Goal: Task Accomplishment & Management: Complete application form

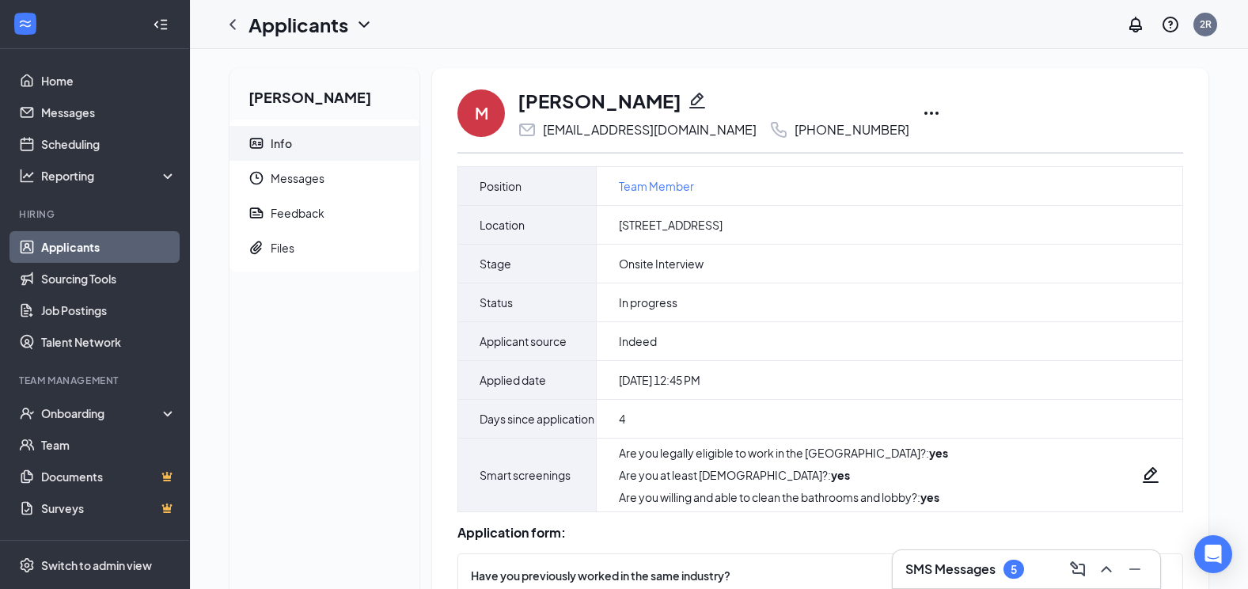
click at [119, 242] on link "Applicants" at bounding box center [108, 247] width 135 height 32
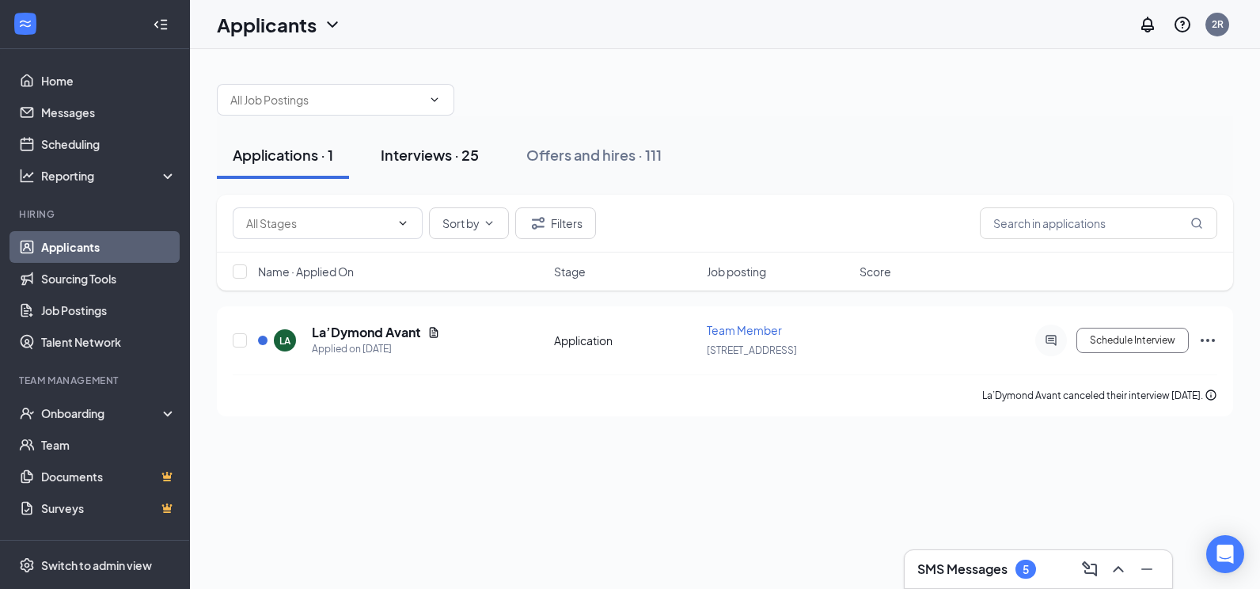
click at [431, 159] on div "Interviews · 25" at bounding box center [430, 155] width 98 height 20
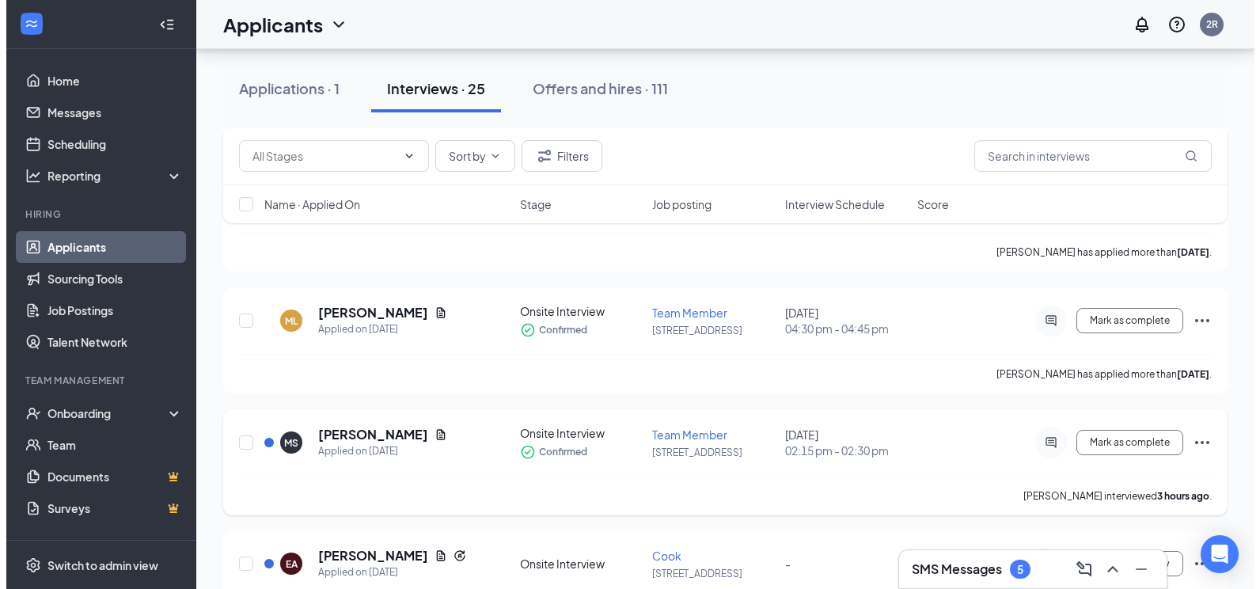
scroll to position [554, 0]
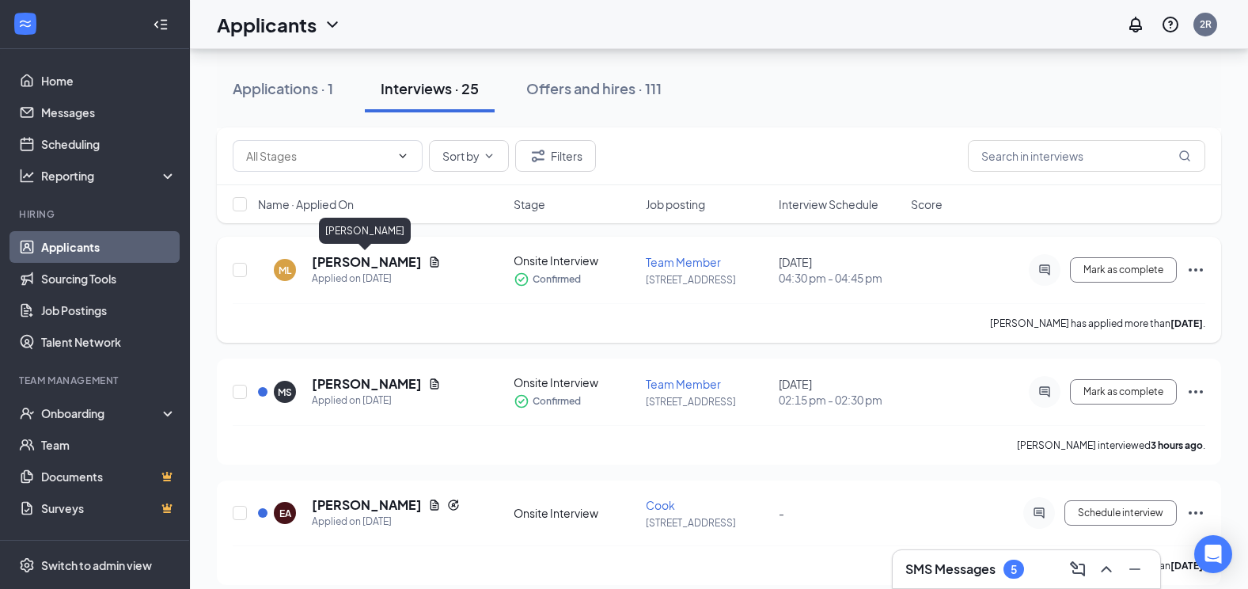
click at [346, 256] on h5 "[PERSON_NAME]" at bounding box center [367, 261] width 110 height 17
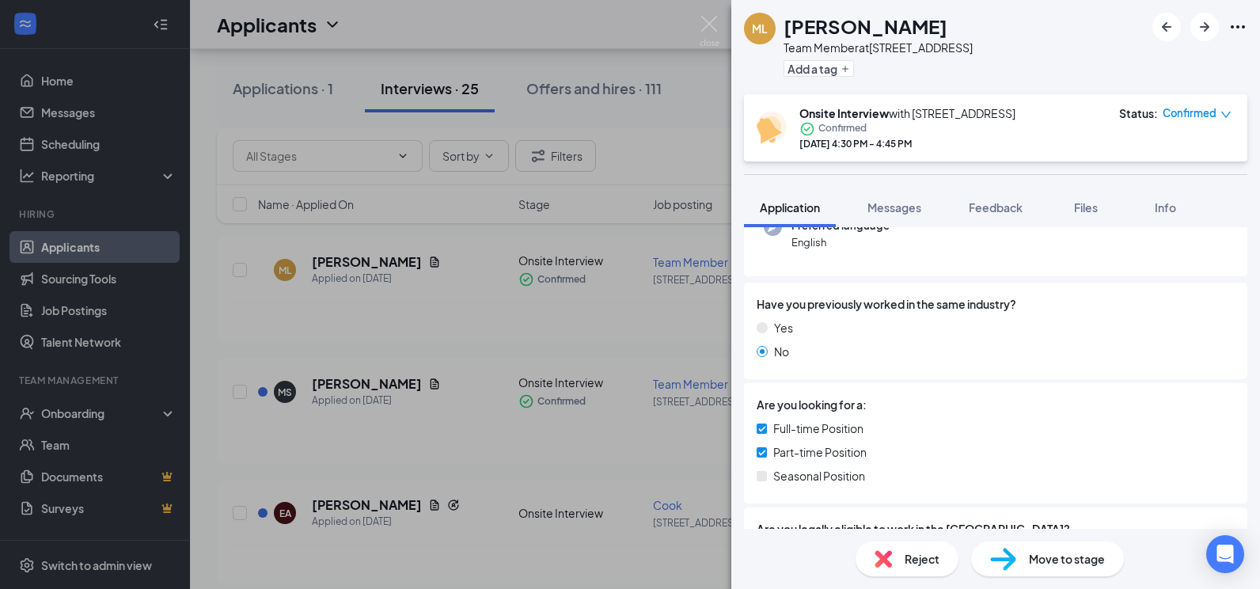
scroll to position [237, 0]
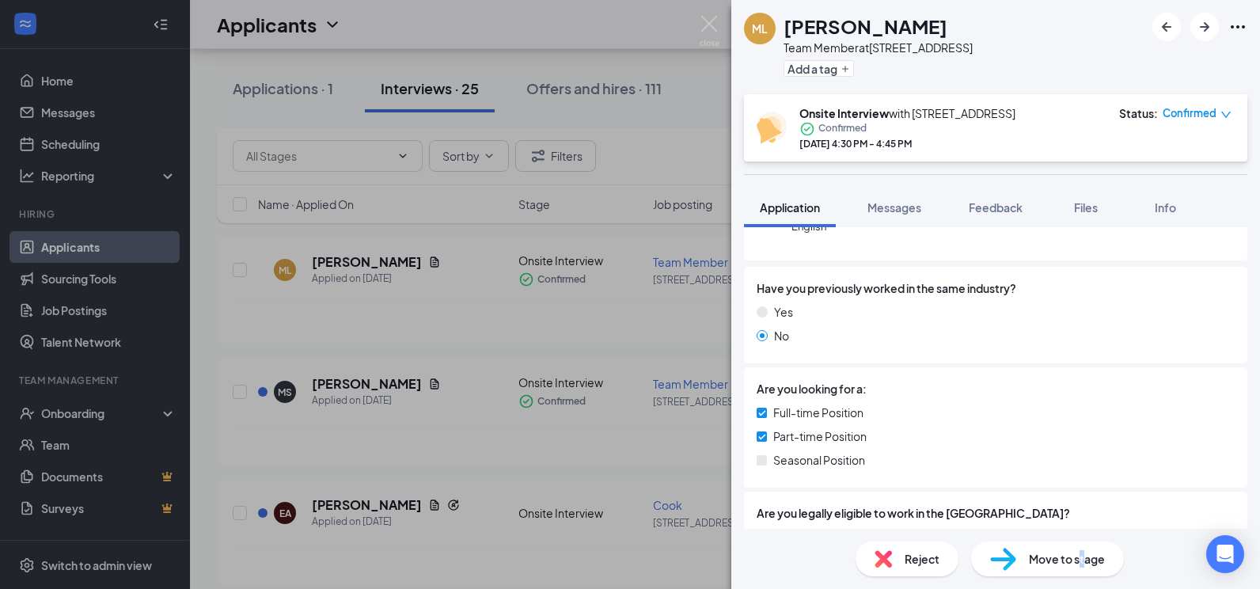
click at [811, 557] on span "Move to stage" at bounding box center [1067, 558] width 76 height 17
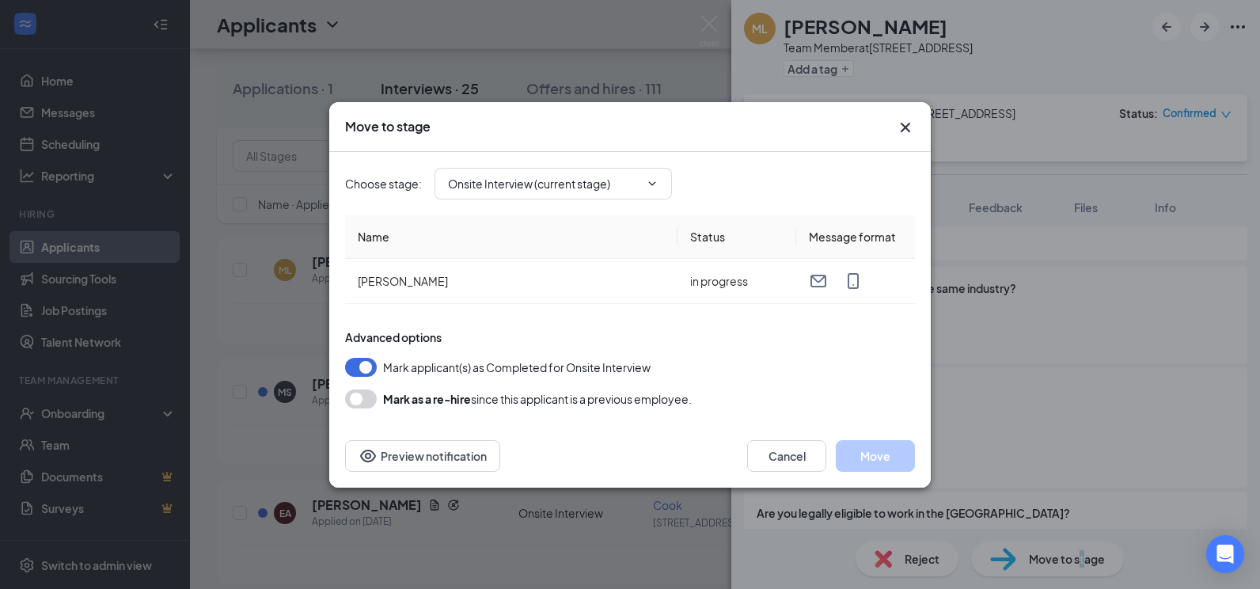
type input "Hiring Complete (final stage)"
click at [811, 453] on button "Move" at bounding box center [875, 456] width 79 height 32
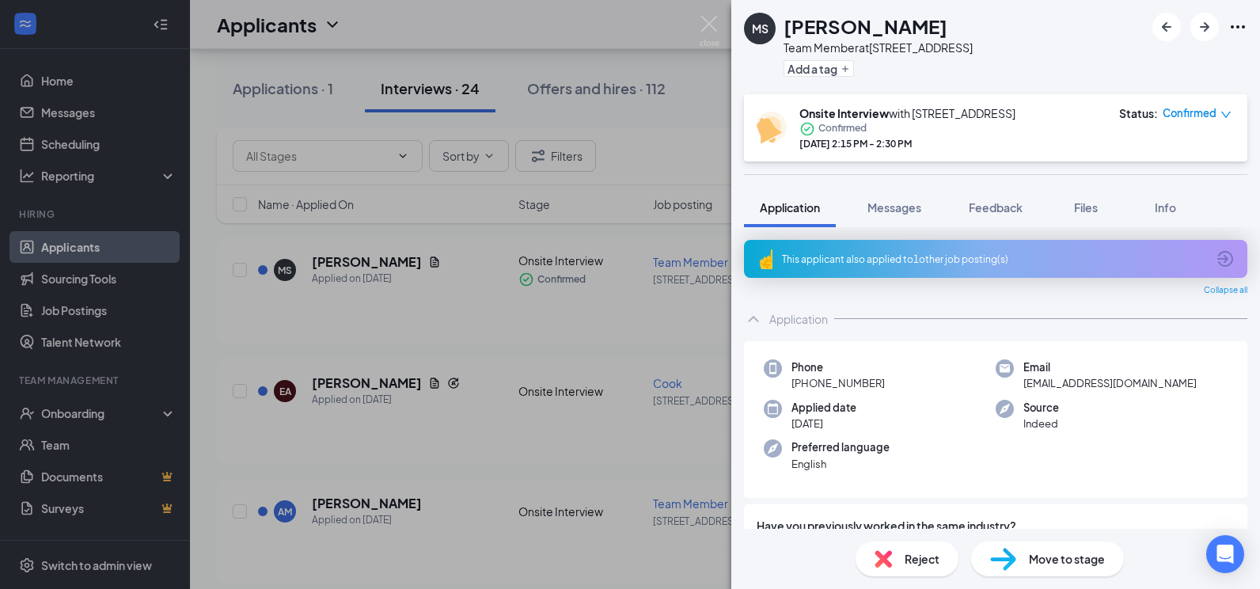
click at [473, 457] on div "MS [PERSON_NAME] Team Member at [STREET_ADDRESS] Add a tag Onsite Interview wit…" at bounding box center [630, 294] width 1260 height 589
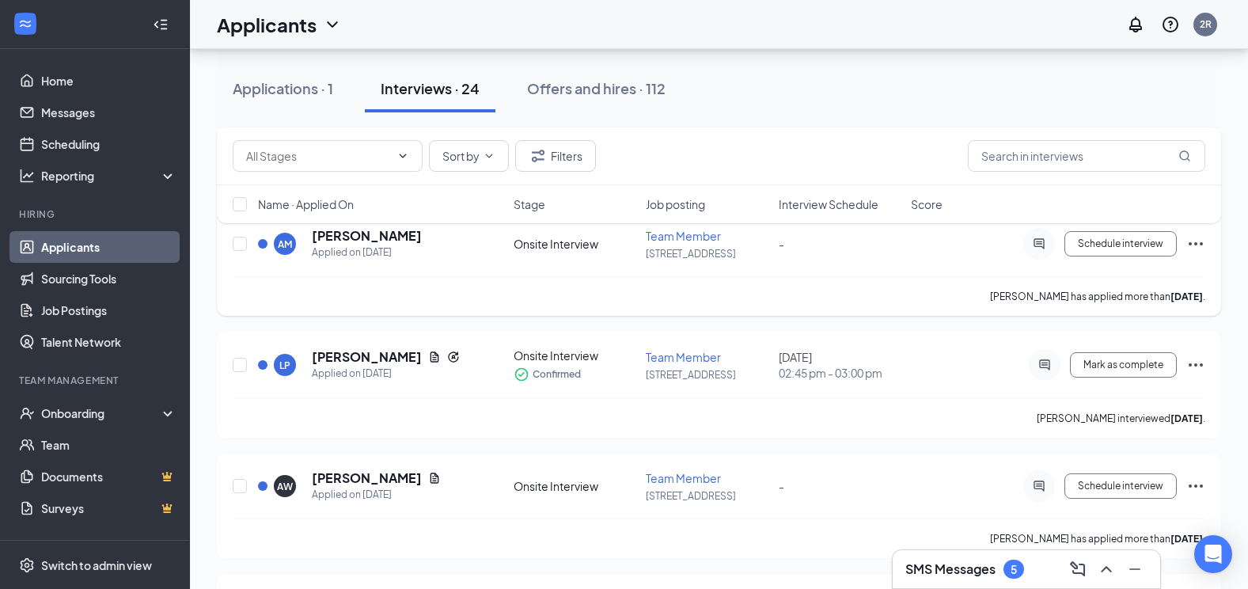
scroll to position [809, 0]
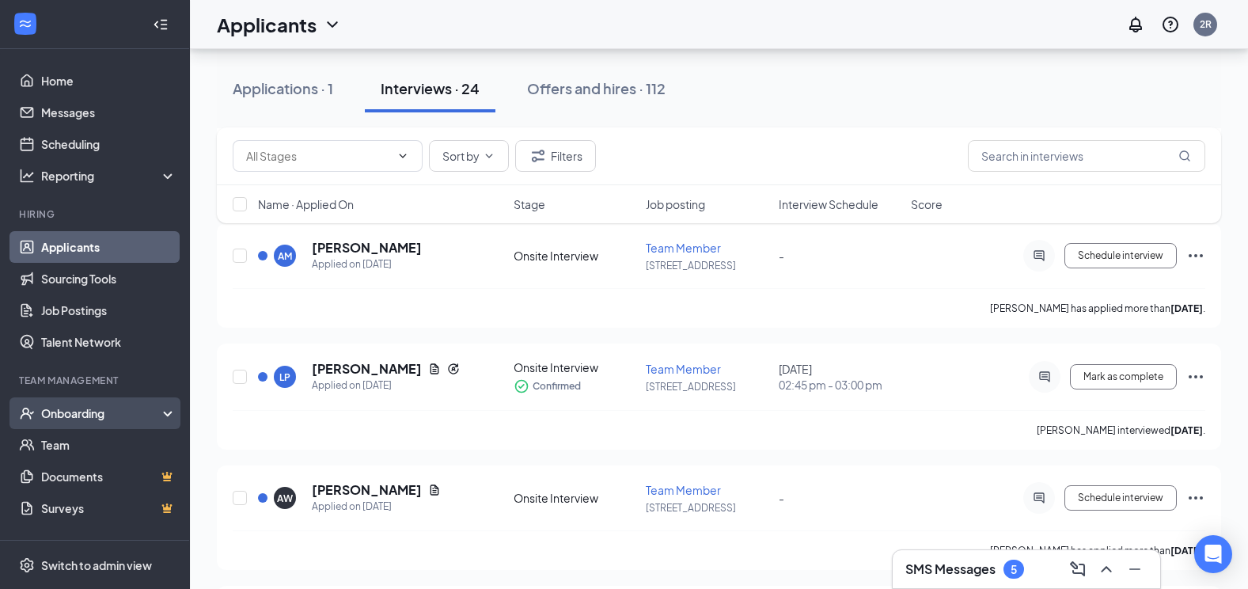
click at [60, 424] on div "Onboarding" at bounding box center [95, 413] width 190 height 32
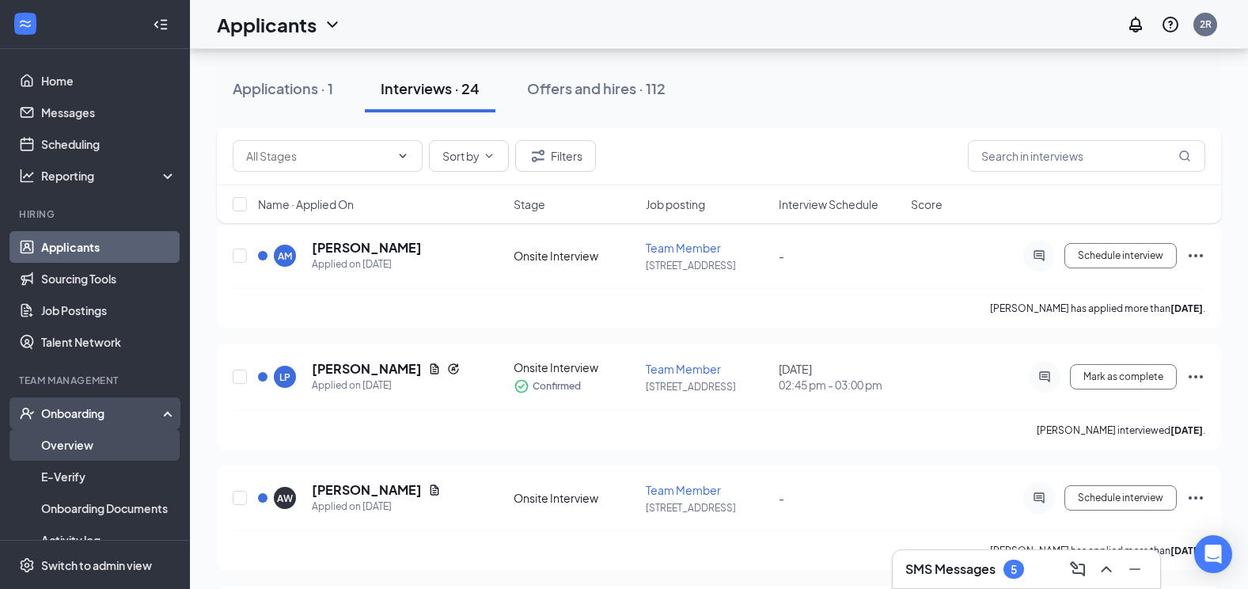
click at [92, 451] on link "Overview" at bounding box center [108, 445] width 135 height 32
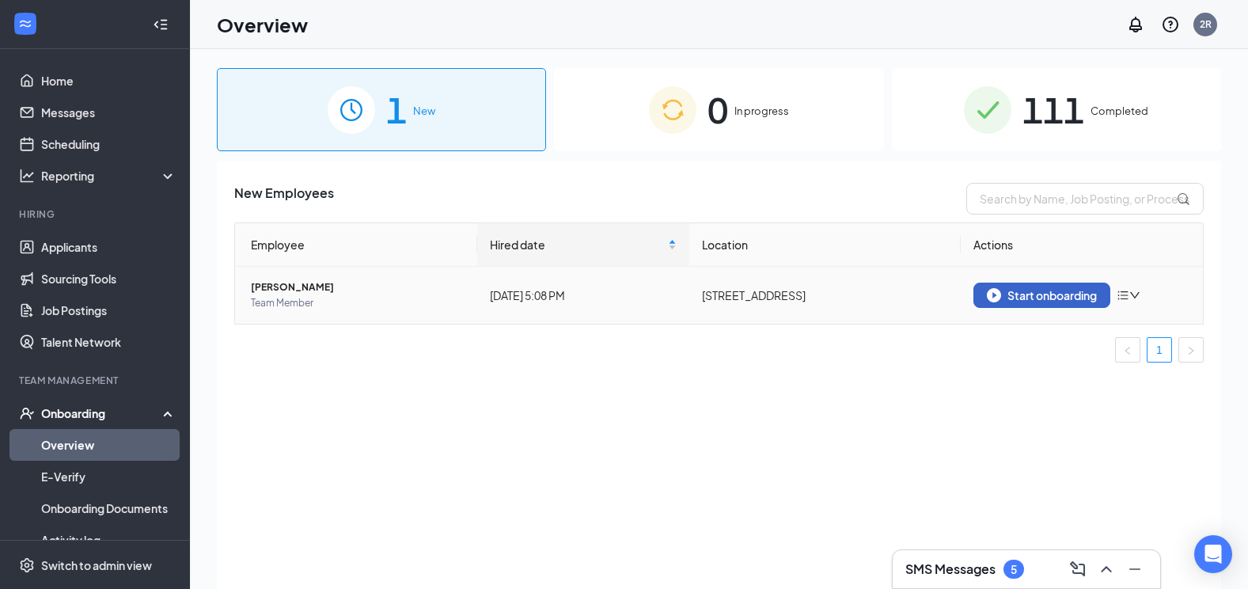
click at [811, 298] on div "Start onboarding" at bounding box center [1042, 295] width 110 height 14
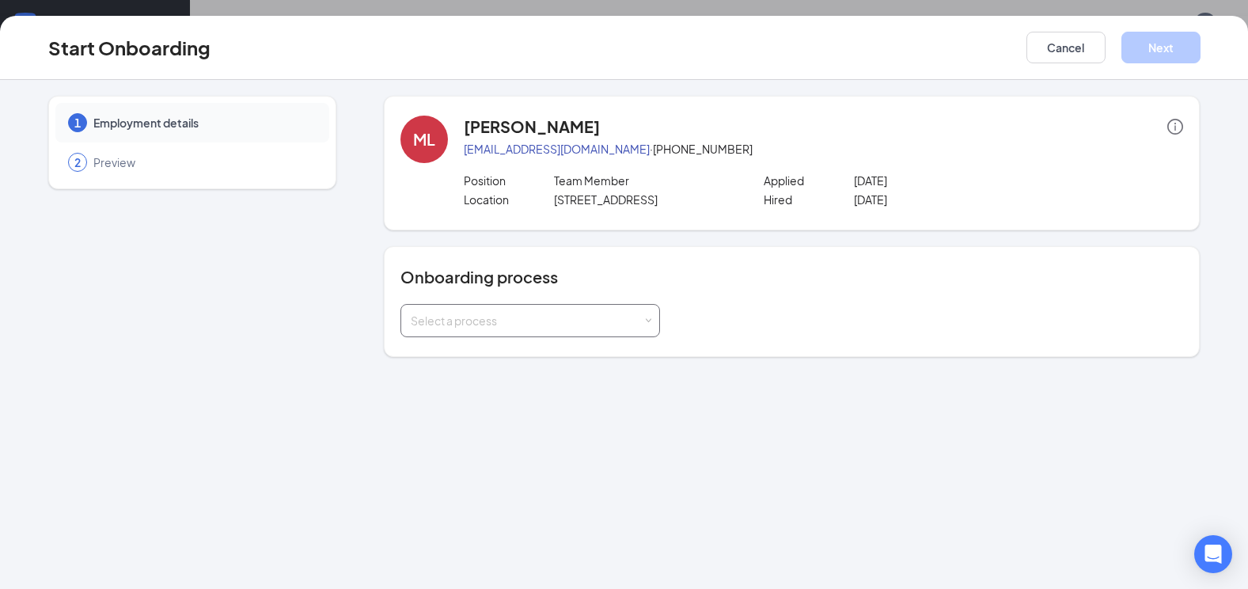
click at [625, 317] on div "Select a process" at bounding box center [527, 321] width 232 height 16
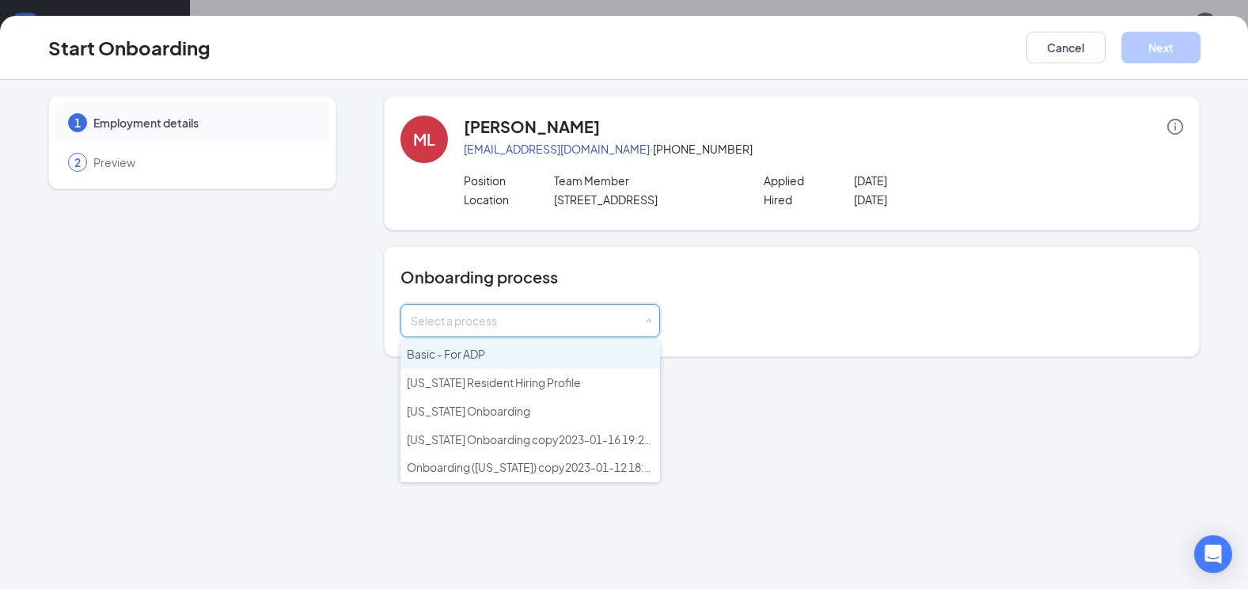
click at [476, 351] on span "Basic - For ADP" at bounding box center [446, 354] width 78 height 14
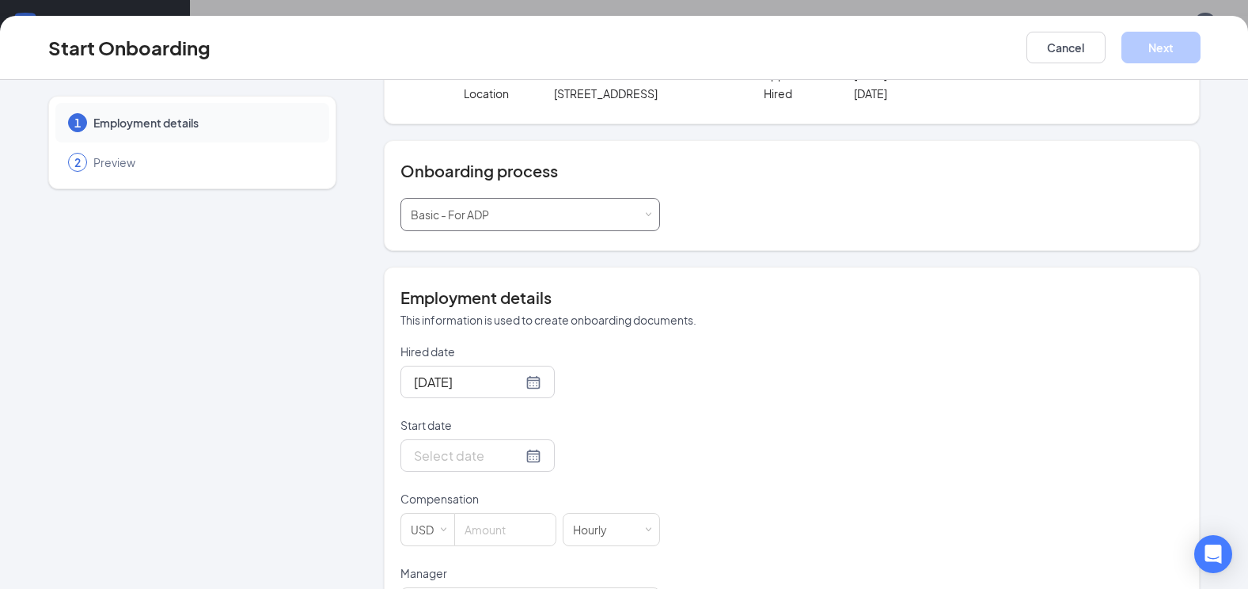
scroll to position [158, 0]
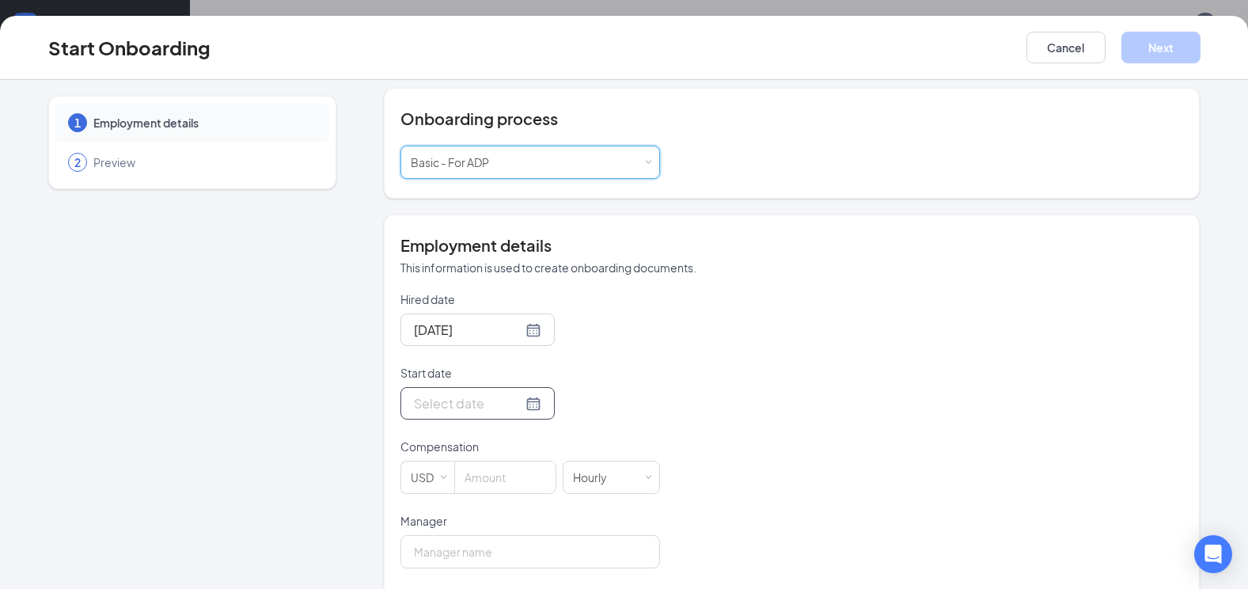
click at [521, 409] on div at bounding box center [477, 403] width 127 height 20
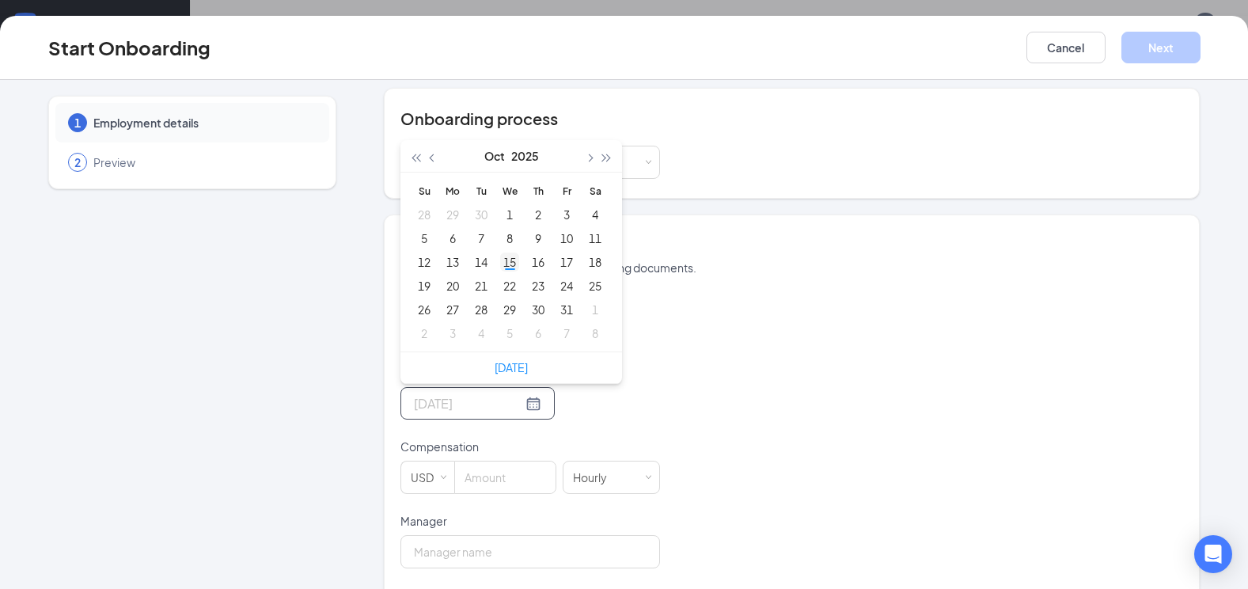
type input "[DATE]"
click at [509, 263] on div "15" at bounding box center [509, 261] width 19 height 19
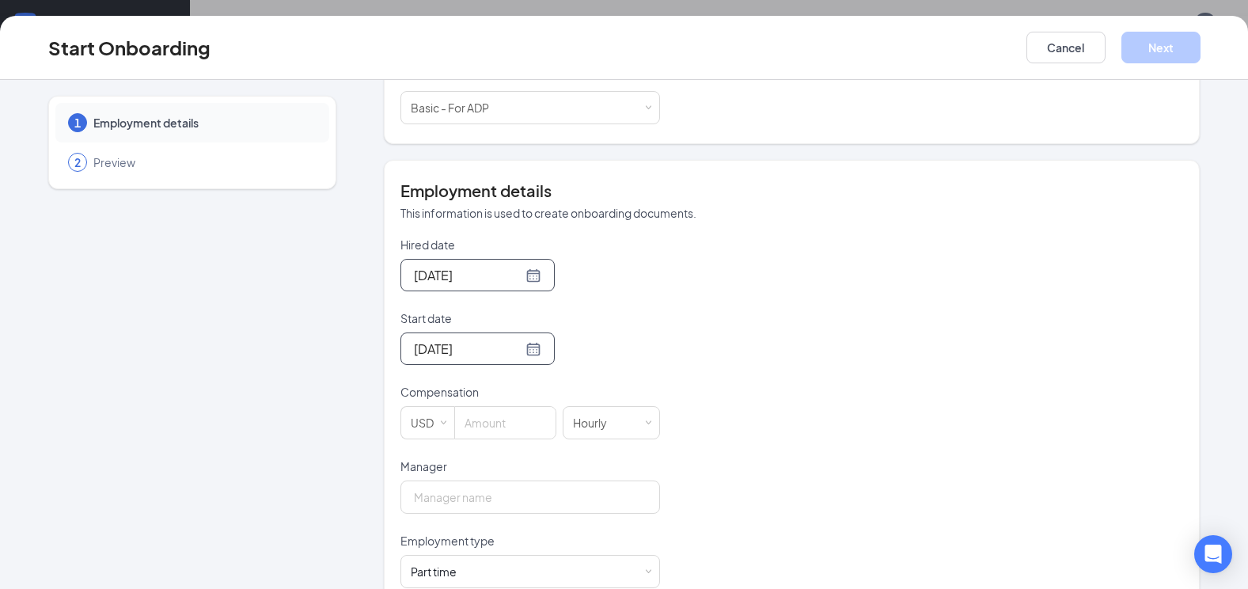
scroll to position [317, 0]
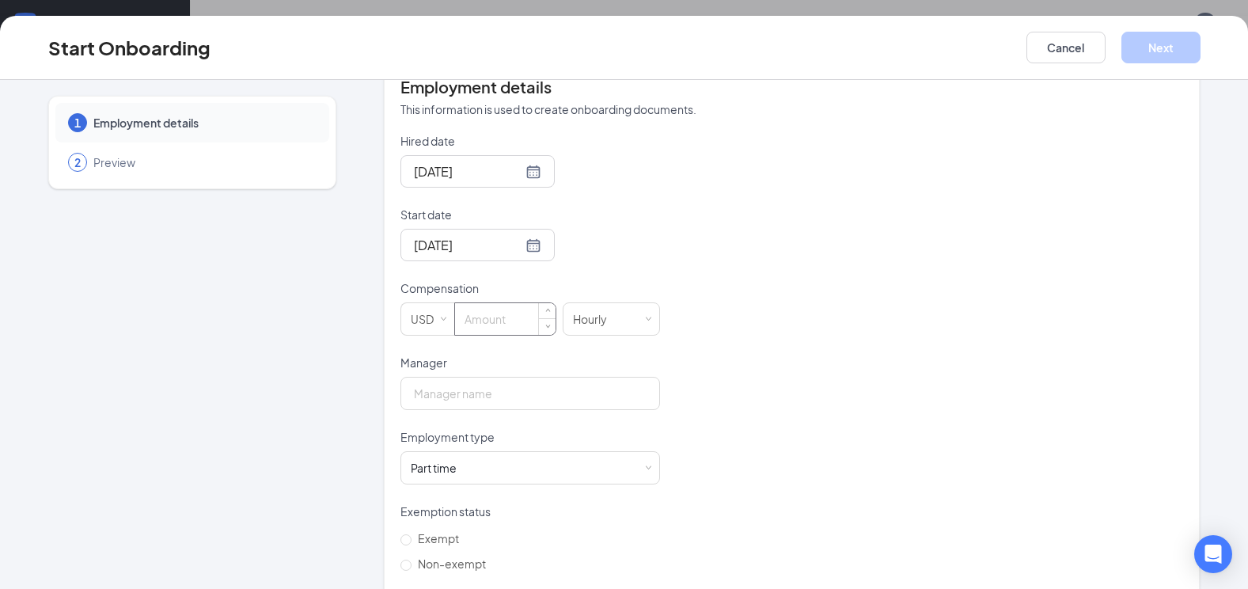
click at [524, 319] on input at bounding box center [505, 319] width 100 height 32
type input "14"
click at [531, 392] on input "Manager" at bounding box center [530, 393] width 260 height 33
type input "[PERSON_NAME]"
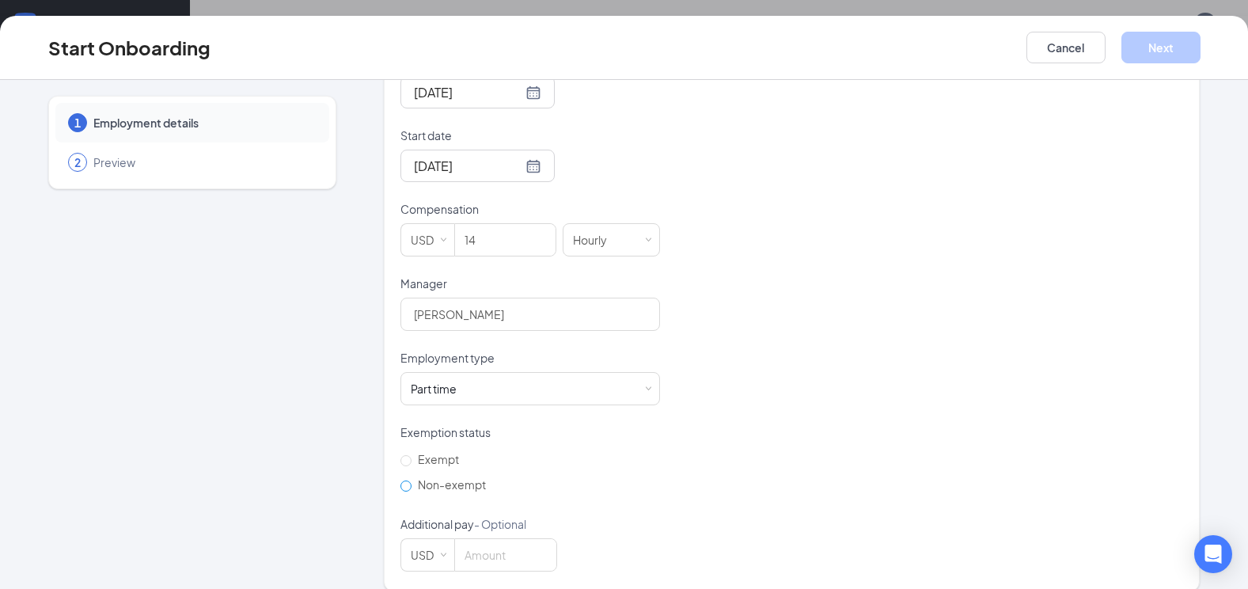
click at [400, 487] on input "Non-exempt" at bounding box center [405, 485] width 11 height 11
radio input "true"
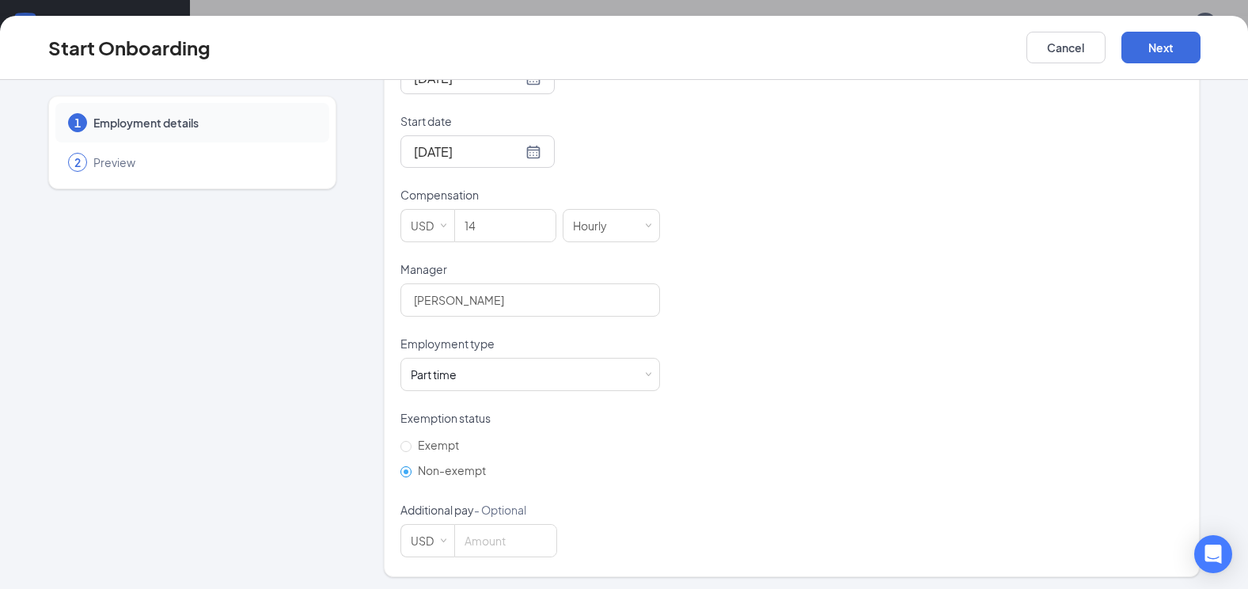
scroll to position [414, 0]
click at [811, 45] on button "Next" at bounding box center [1160, 48] width 79 height 32
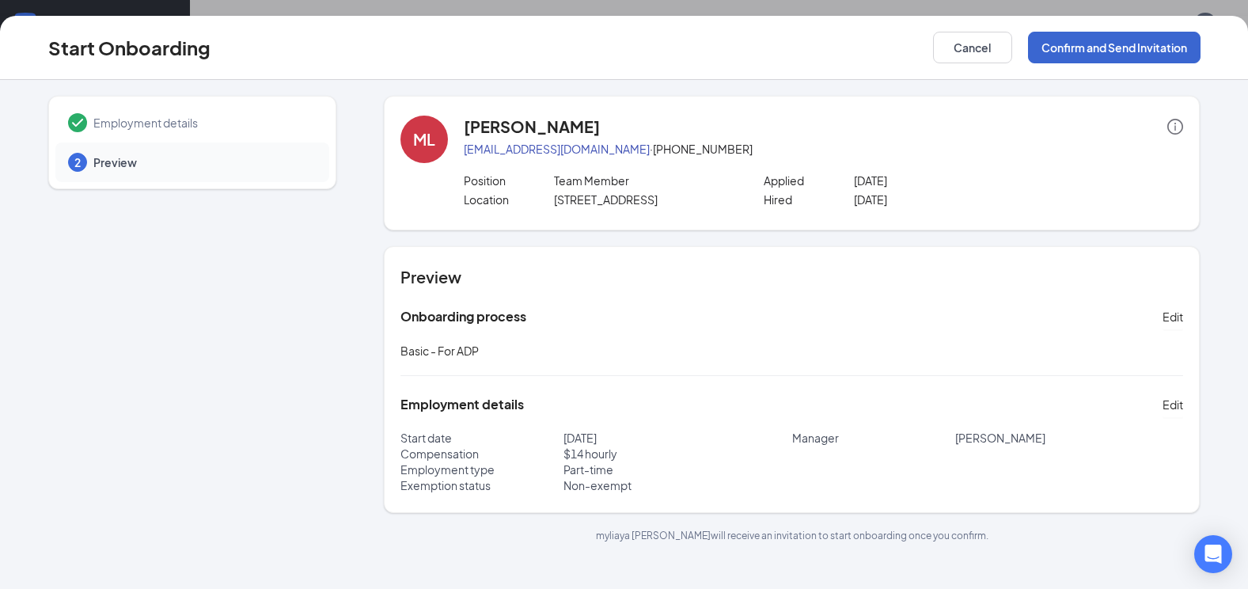
scroll to position [0, 0]
click at [811, 40] on button "Confirm and Send Invitation" at bounding box center [1114, 48] width 172 height 32
